Goal: Information Seeking & Learning: Learn about a topic

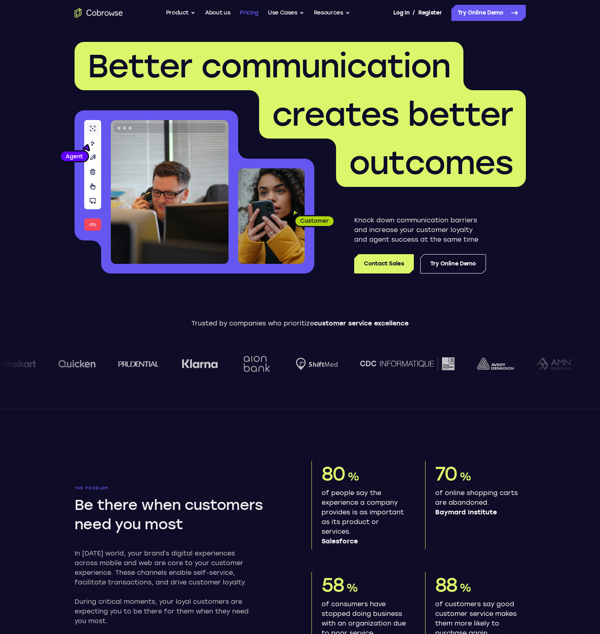
click at [254, 11] on link "Pricing" at bounding box center [249, 13] width 19 height 16
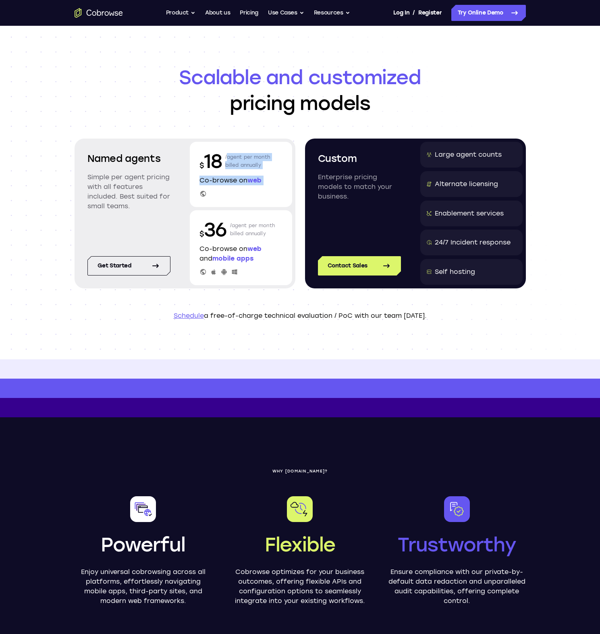
drag, startPoint x: 241, startPoint y: 149, endPoint x: 256, endPoint y: 192, distance: 45.6
click at [256, 192] on div "$ 18 /agent per month billed annually Co-browse on web" at bounding box center [241, 174] width 102 height 65
click at [256, 192] on div at bounding box center [240, 193] width 83 height 7
drag, startPoint x: 255, startPoint y: 190, endPoint x: 205, endPoint y: 147, distance: 65.7
click at [205, 147] on div "$ 18 /agent per month billed annually Co-browse on web" at bounding box center [241, 174] width 102 height 65
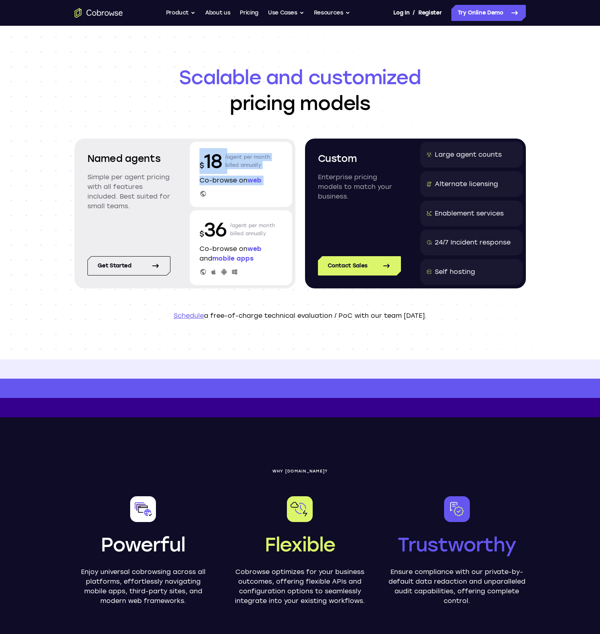
click at [205, 147] on div "$ 18 /agent per month billed annually Co-browse on web" at bounding box center [241, 174] width 102 height 65
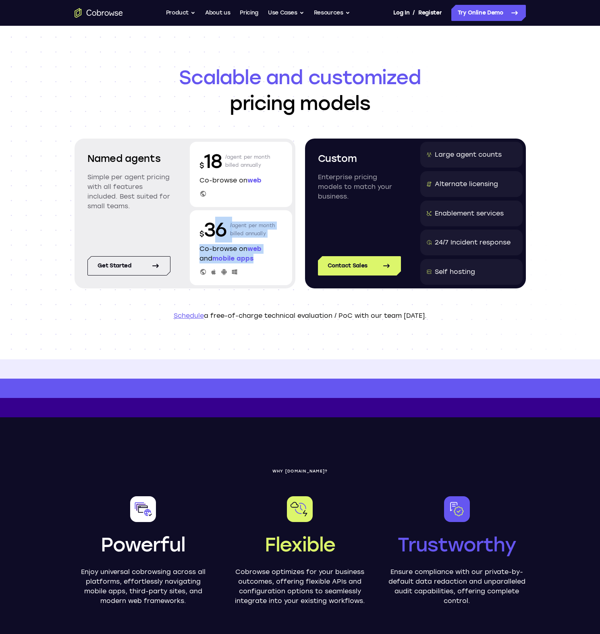
drag, startPoint x: 220, startPoint y: 220, endPoint x: 259, endPoint y: 261, distance: 57.3
click at [259, 261] on div "$ 36 /agent per month billed annually Co-browse on web and mobile apps" at bounding box center [241, 247] width 102 height 75
click at [260, 261] on p "Co-browse on web and mobile apps" at bounding box center [240, 253] width 83 height 19
click at [85, 14] on icon "Go to the home page" at bounding box center [99, 13] width 48 height 10
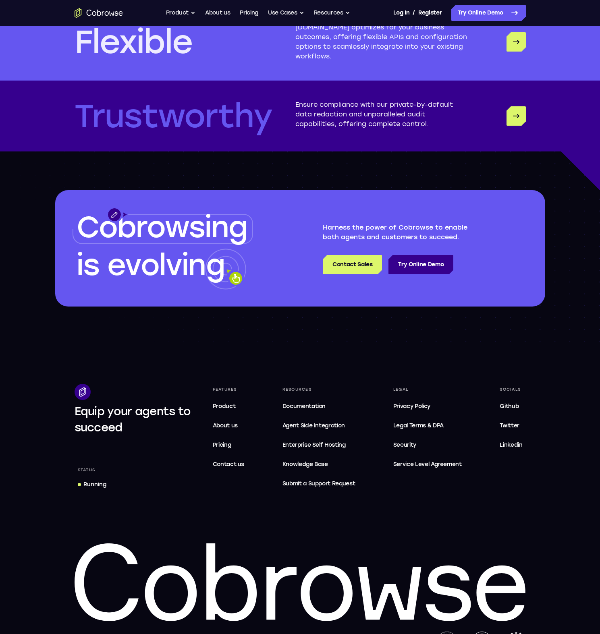
scroll to position [2166, 0]
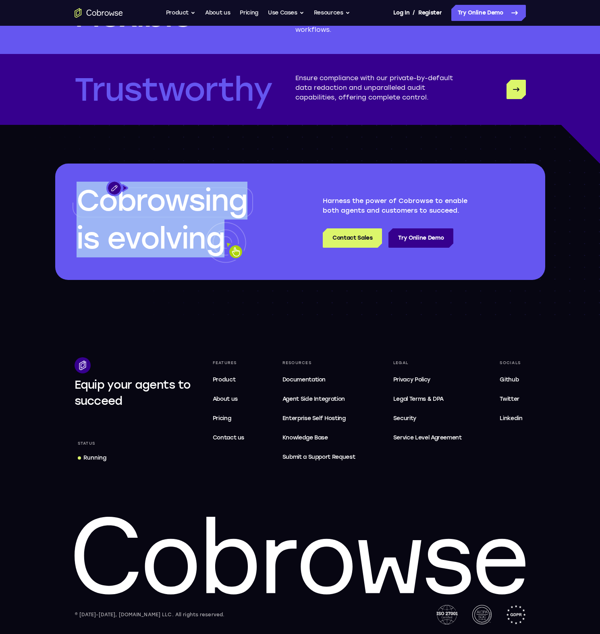
drag, startPoint x: 217, startPoint y: 172, endPoint x: 309, endPoint y: 305, distance: 161.4
click at [312, 305] on div "Cobrowsing is evolving Harness the power of Cobrowse to enable both agents and …" at bounding box center [300, 222] width 600 height 194
click at [309, 305] on div "Cobrowsing is evolving Harness the power of Cobrowse to enable both agents and …" at bounding box center [300, 222] width 600 height 194
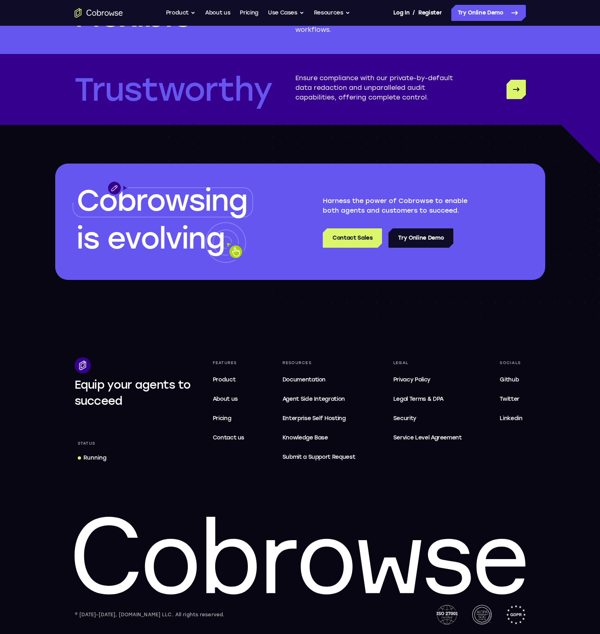
click at [431, 238] on link "Try Online Demo" at bounding box center [420, 237] width 65 height 19
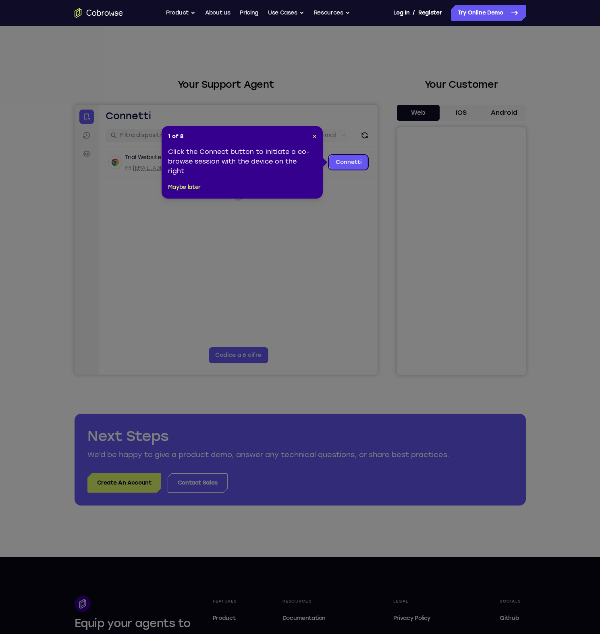
click at [309, 135] on header "1 of 8 ×" at bounding box center [242, 137] width 148 height 8
click at [310, 136] on header "1 of 8 ×" at bounding box center [242, 137] width 148 height 8
click at [312, 137] on header "1 of 8 ×" at bounding box center [242, 137] width 148 height 8
click at [313, 136] on span "×" at bounding box center [315, 136] width 4 height 7
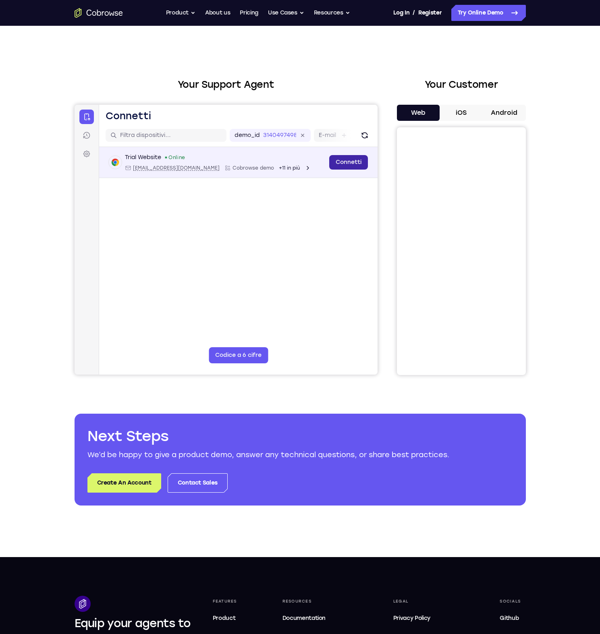
click at [345, 164] on link "Connetti" at bounding box center [348, 162] width 39 height 14
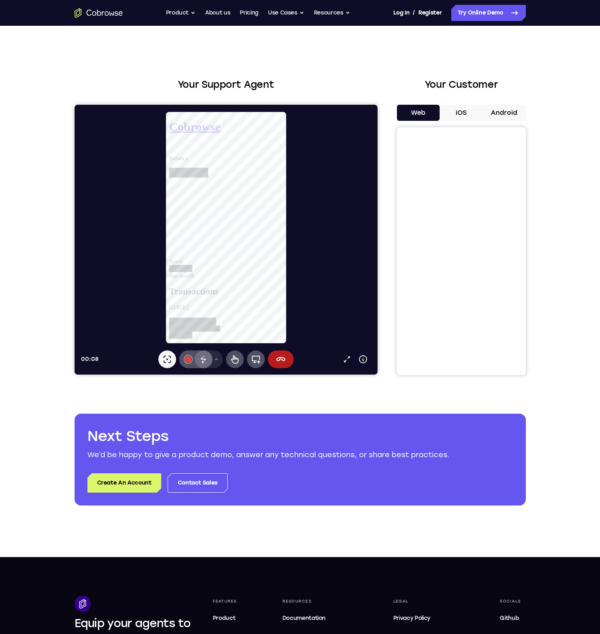
click at [198, 355] on div "Inchiostro a scomparsa" at bounding box center [203, 359] width 18 height 18
click at [203, 354] on icon at bounding box center [203, 359] width 10 height 10
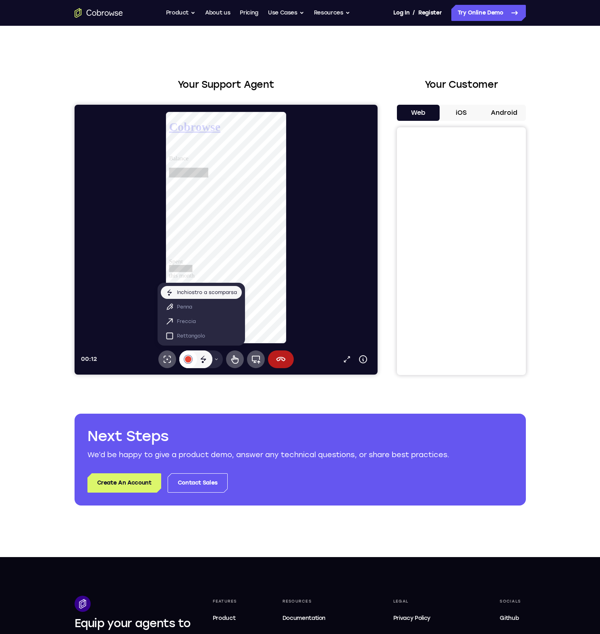
click at [189, 358] on div at bounding box center [187, 359] width 6 height 6
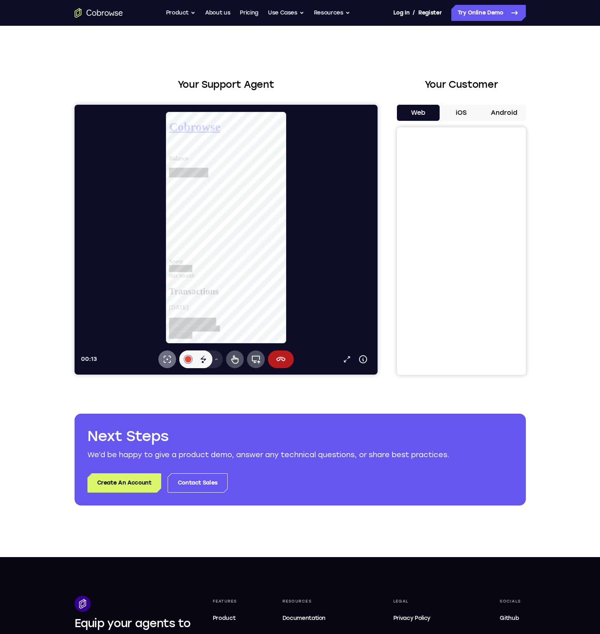
click at [168, 357] on icon at bounding box center [167, 359] width 10 height 10
click at [447, 77] on h2 "Your Customer" at bounding box center [461, 84] width 129 height 14
